Goal: Contribute content

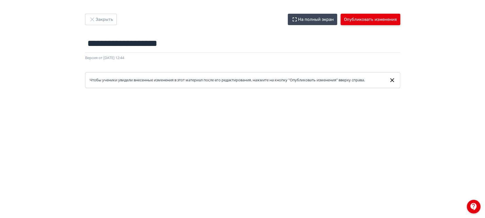
click at [386, 20] on button "Опубликовать изменения" at bounding box center [371, 19] width 60 height 11
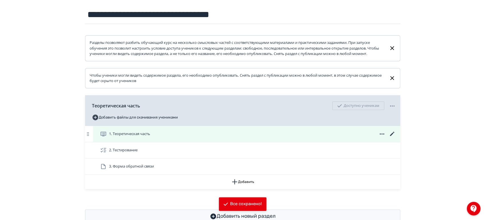
click at [393, 138] on icon at bounding box center [392, 134] width 7 height 7
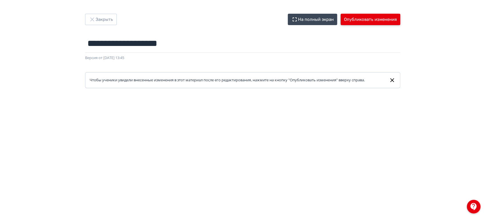
click at [357, 15] on button "Опубликовать изменения" at bounding box center [371, 19] width 60 height 11
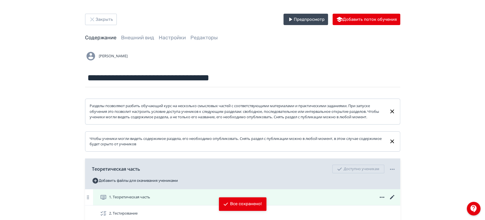
click at [393, 201] on icon at bounding box center [392, 197] width 7 height 7
